Goal: Entertainment & Leisure: Consume media (video, audio)

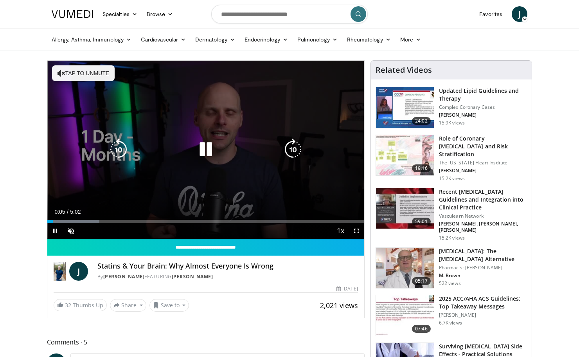
click at [89, 71] on button "Tap to unmute" at bounding box center [83, 73] width 63 height 16
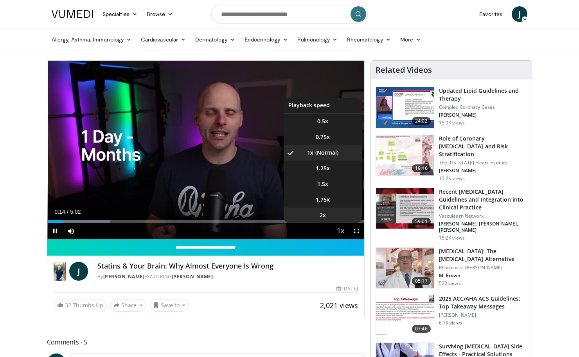
click at [327, 217] on li "2x" at bounding box center [323, 216] width 78 height 16
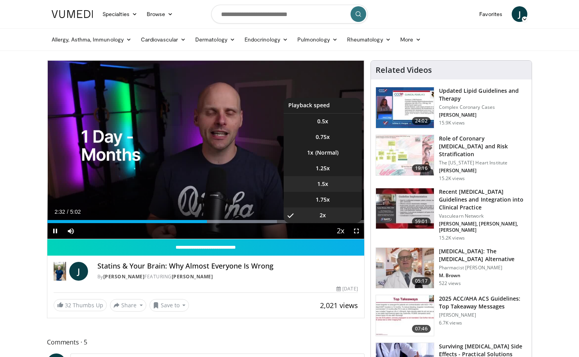
click at [322, 185] on li "1.5x" at bounding box center [323, 184] width 78 height 16
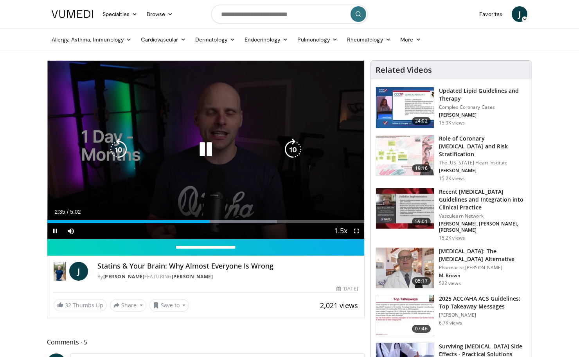
click at [125, 153] on icon "Video Player" at bounding box center [119, 150] width 22 height 22
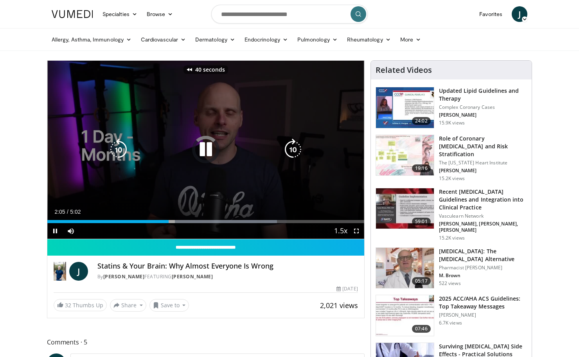
click at [125, 153] on icon "Video Player" at bounding box center [119, 150] width 22 height 22
click at [289, 150] on icon "Video Player" at bounding box center [293, 150] width 22 height 22
click at [292, 149] on icon "Video Player" at bounding box center [293, 150] width 22 height 22
click at [290, 151] on icon "Video Player" at bounding box center [293, 150] width 22 height 22
click at [120, 151] on icon "Video Player" at bounding box center [119, 150] width 22 height 22
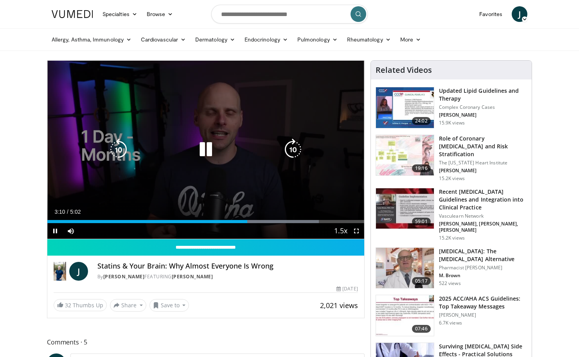
click at [206, 151] on icon "Video Player" at bounding box center [206, 150] width 22 height 22
click at [201, 149] on icon "Video Player" at bounding box center [206, 150] width 22 height 22
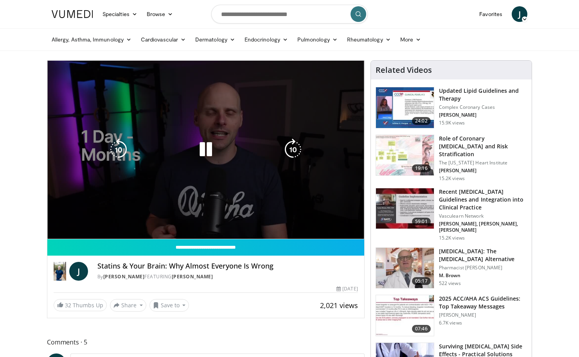
click at [339, 239] on span "Video Player" at bounding box center [341, 247] width 11 height 16
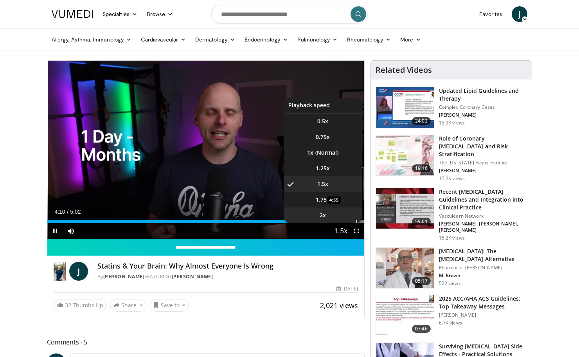
click at [343, 219] on li "2x" at bounding box center [323, 216] width 78 height 16
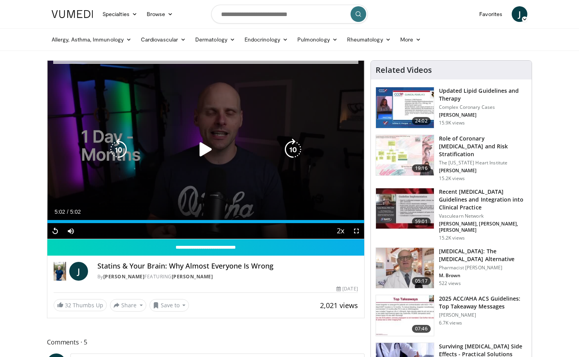
click at [202, 151] on icon "Video Player" at bounding box center [206, 150] width 22 height 22
